Goal: Register for event/course

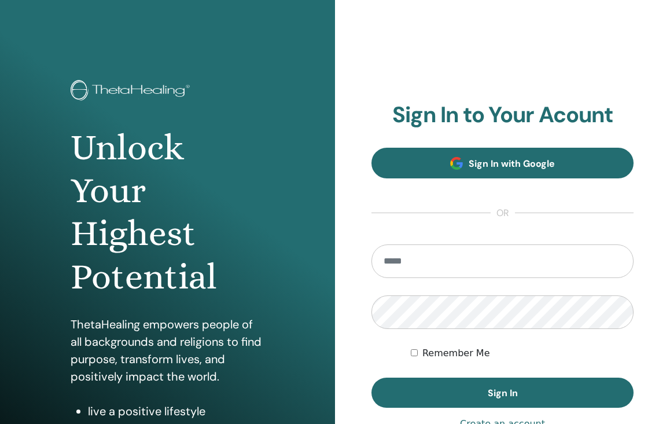
click at [510, 172] on link "Sign In with Google" at bounding box center [503, 163] width 262 height 31
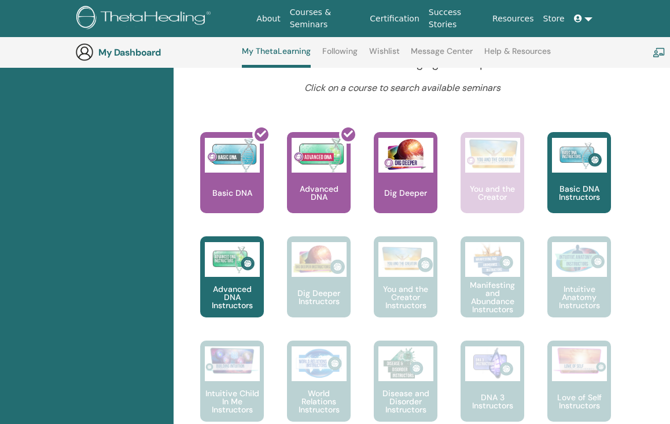
scroll to position [459, 0]
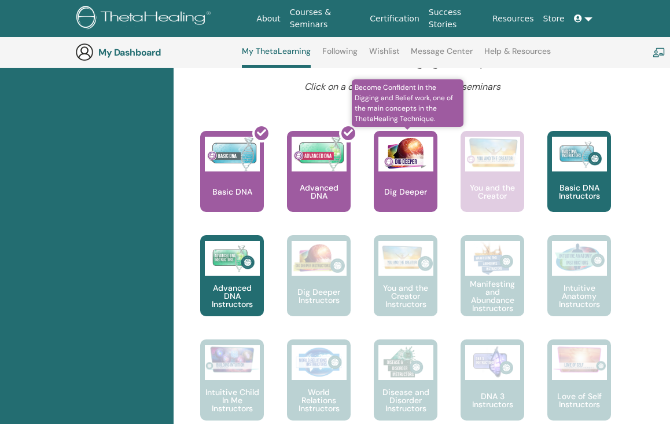
click at [426, 163] on img at bounding box center [406, 154] width 55 height 35
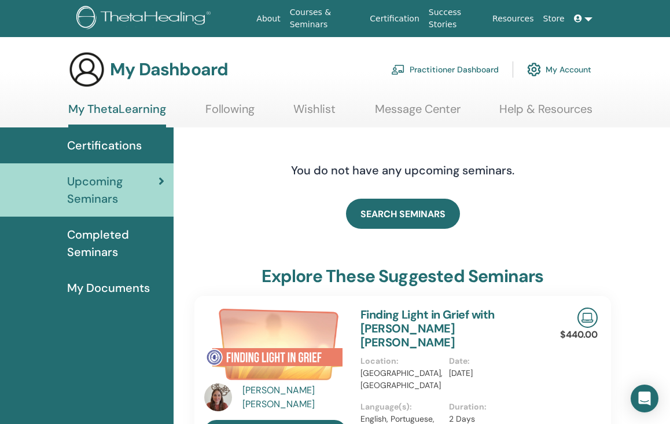
click at [100, 144] on span "Certifications" at bounding box center [104, 145] width 75 height 17
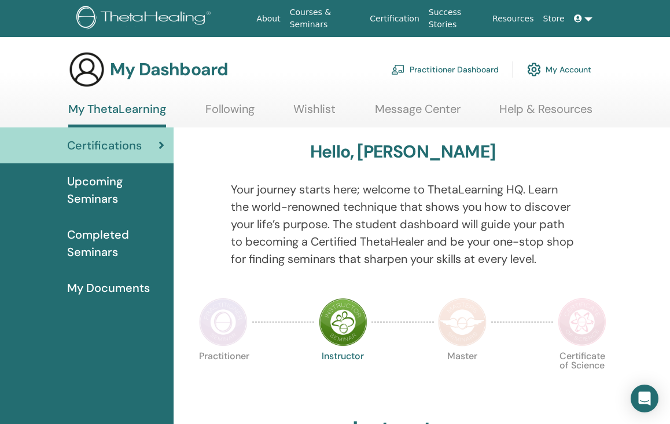
click at [439, 116] on link "Message Center" at bounding box center [418, 113] width 86 height 23
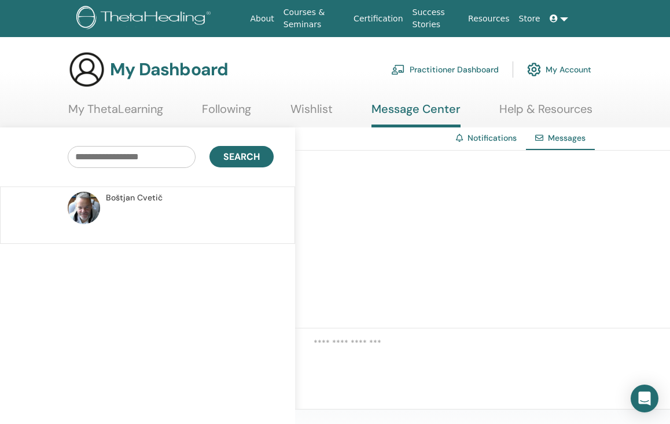
click at [118, 200] on span "Boštjan Cvetič" at bounding box center [134, 198] width 57 height 12
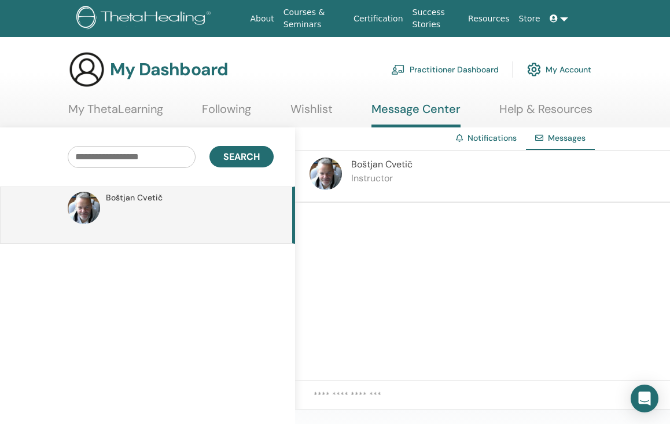
click at [181, 78] on h3 "My Dashboard" at bounding box center [169, 69] width 118 height 21
click at [71, 68] on img at bounding box center [86, 69] width 37 height 37
click at [131, 20] on img at bounding box center [145, 19] width 138 height 26
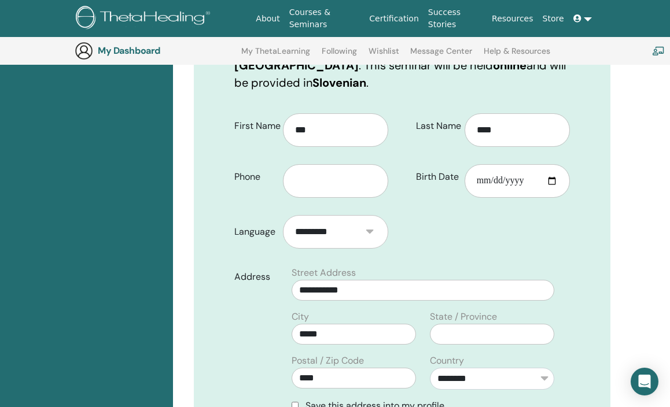
scroll to position [232, 1]
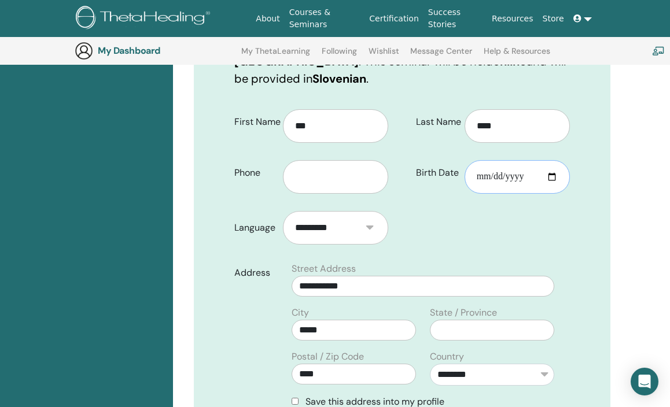
click at [485, 161] on input "Birth Date" at bounding box center [517, 177] width 105 height 34
click at [429, 177] on div "Birth Date" at bounding box center [492, 173] width 171 height 42
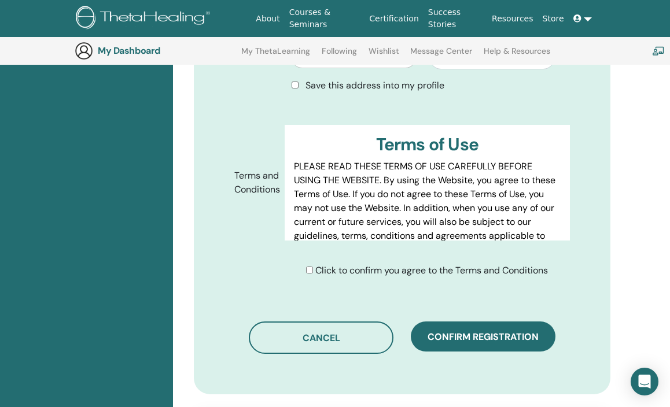
scroll to position [555, 1]
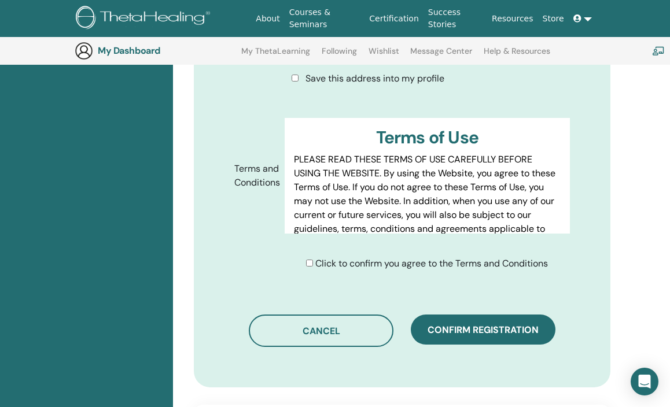
click at [360, 258] on span "Click to confirm you agree to the Terms and Conditions" at bounding box center [431, 264] width 233 height 12
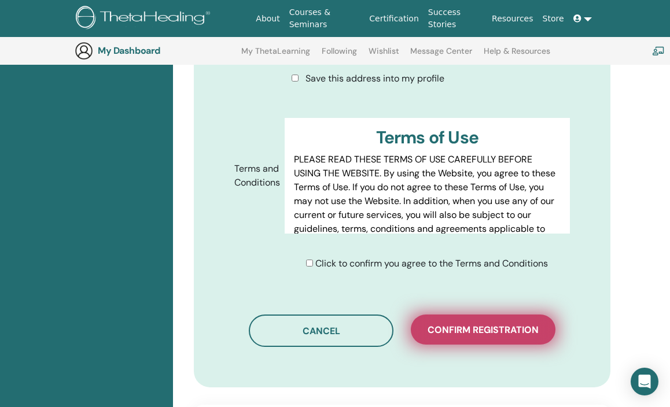
click at [484, 324] on span "Confirm registration" at bounding box center [483, 330] width 111 height 12
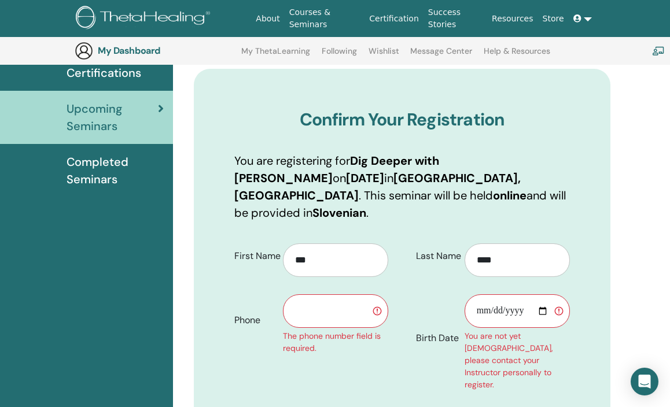
scroll to position [92, 1]
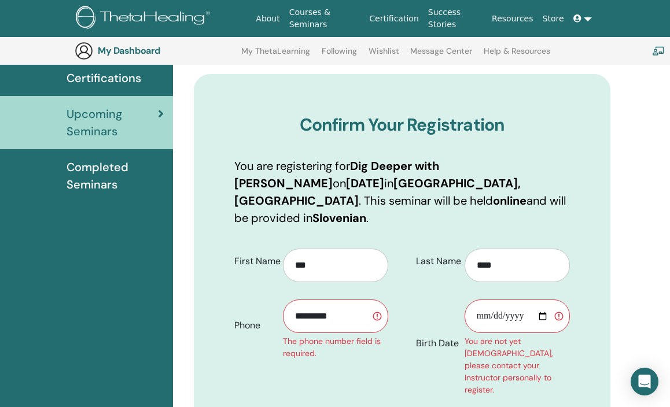
type input "*********"
click at [486, 300] on input "Birth Date" at bounding box center [517, 317] width 105 height 34
type input "**********"
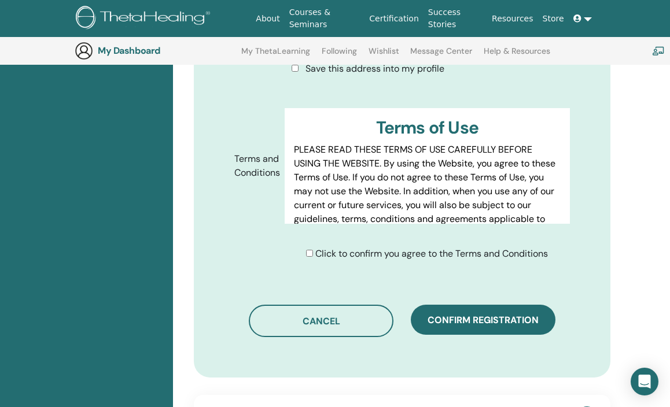
scroll to position [667, 1]
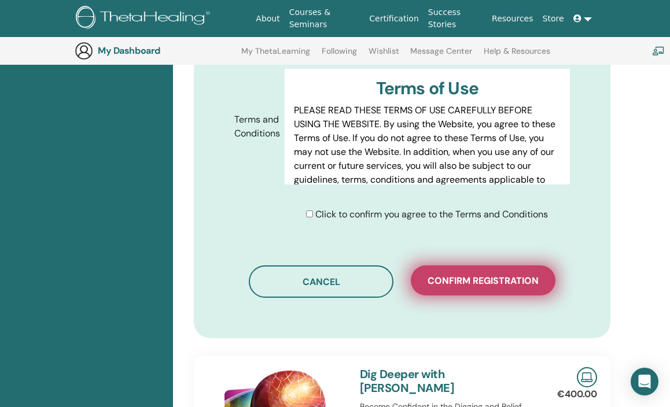
click at [502, 275] on span "Confirm registration" at bounding box center [483, 281] width 111 height 12
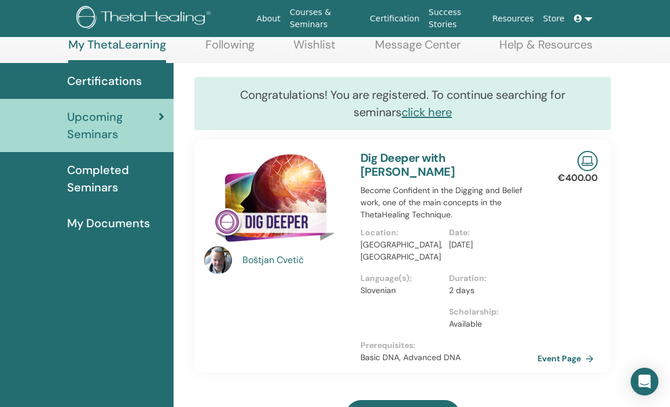
scroll to position [65, 0]
